Goal: Use online tool/utility: Utilize a website feature to perform a specific function

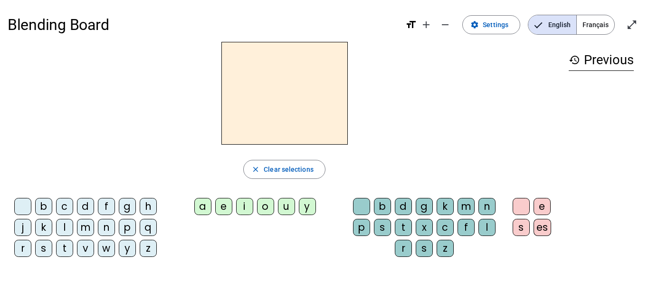
click at [89, 206] on div "d" at bounding box center [85, 206] width 17 height 17
click at [267, 209] on div "o" at bounding box center [265, 206] width 17 height 17
click at [484, 223] on div "l" at bounding box center [487, 227] width 17 height 17
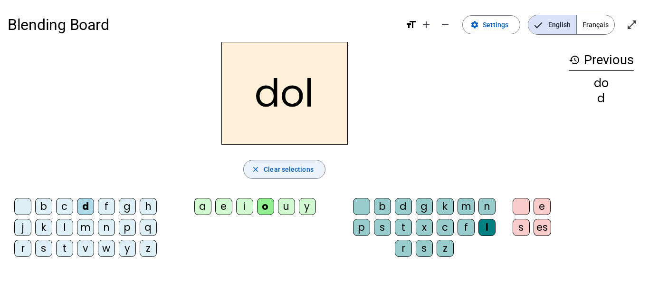
click at [278, 172] on span "Clear selections" at bounding box center [289, 168] width 50 height 11
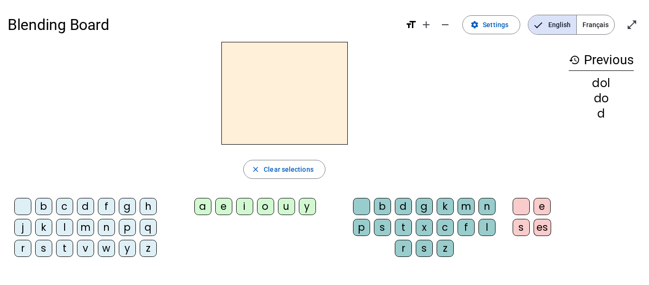
click at [61, 229] on div "l" at bounding box center [64, 227] width 17 height 17
click at [223, 202] on div "e" at bounding box center [223, 206] width 17 height 17
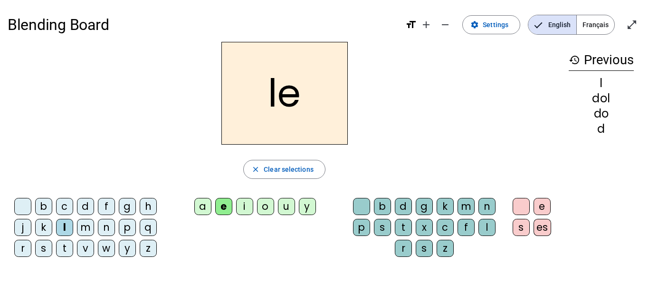
click at [407, 205] on div "d" at bounding box center [403, 206] width 17 height 17
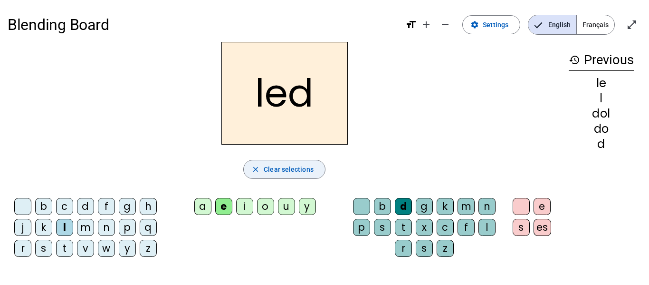
click at [294, 171] on span "Clear selections" at bounding box center [289, 168] width 50 height 11
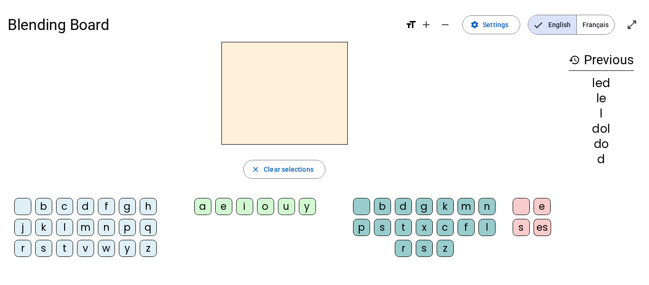
click at [85, 229] on div "m" at bounding box center [85, 227] width 17 height 17
click at [244, 211] on div "i" at bounding box center [244, 206] width 17 height 17
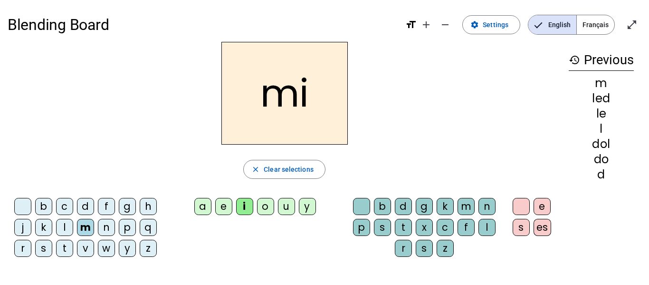
click at [401, 230] on div "t" at bounding box center [403, 227] width 17 height 17
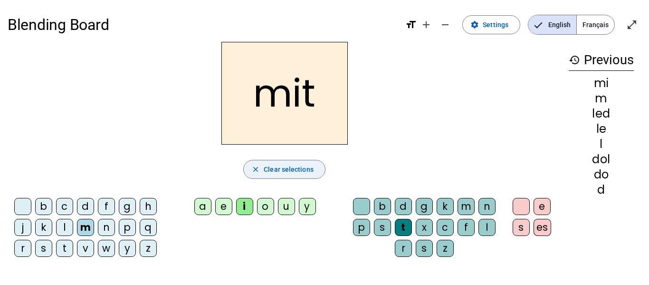
click at [307, 171] on span "Clear selections" at bounding box center [289, 168] width 50 height 11
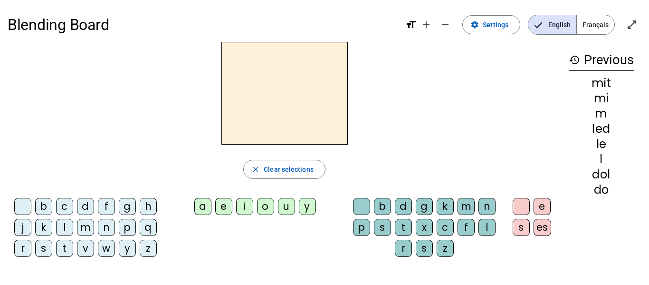
click at [63, 253] on div "t" at bounding box center [64, 248] width 17 height 17
click at [196, 210] on div "a" at bounding box center [202, 206] width 17 height 17
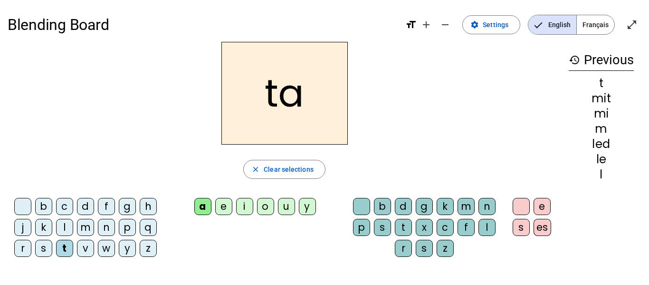
click at [405, 228] on div "t" at bounding box center [403, 227] width 17 height 17
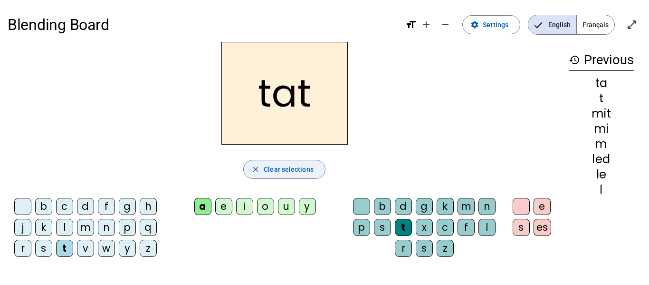
click at [264, 172] on span "button" at bounding box center [284, 169] width 81 height 23
